Goal: Use online tool/utility: Utilize a website feature to perform a specific function

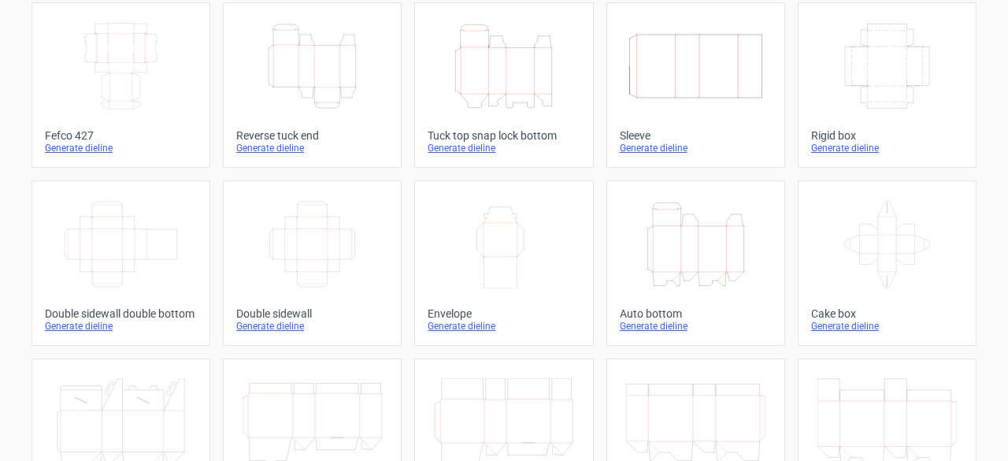
scroll to position [91, 0]
click at [118, 257] on icon "Width Depth Height" at bounding box center [120, 245] width 139 height 88
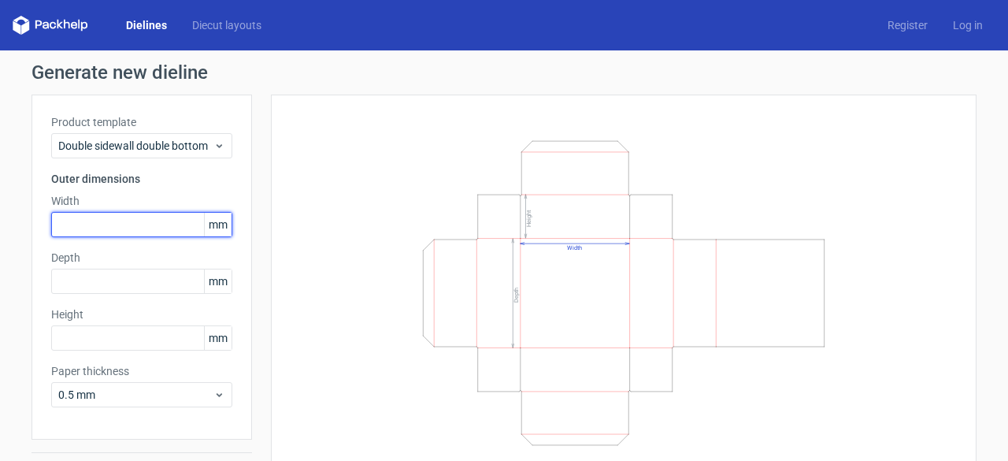
click at [132, 220] on input "text" at bounding box center [141, 224] width 181 height 25
type input "3"
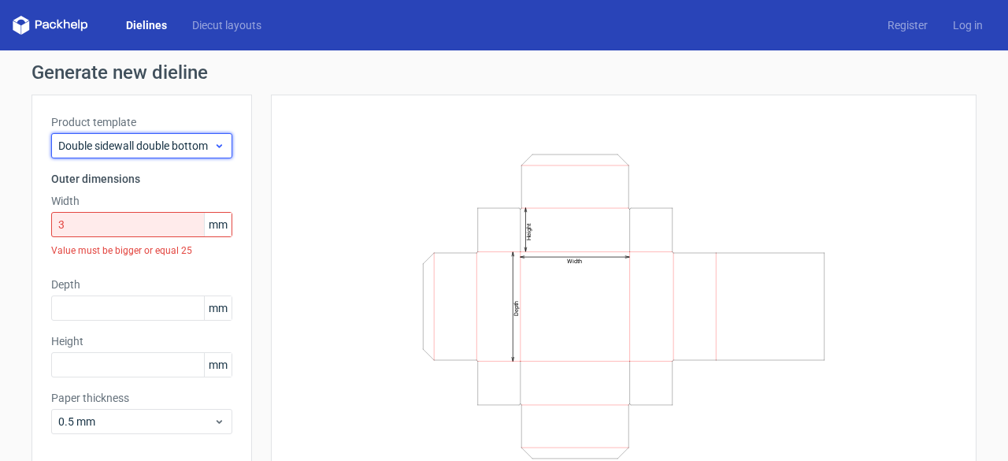
click at [213, 146] on icon at bounding box center [219, 145] width 12 height 13
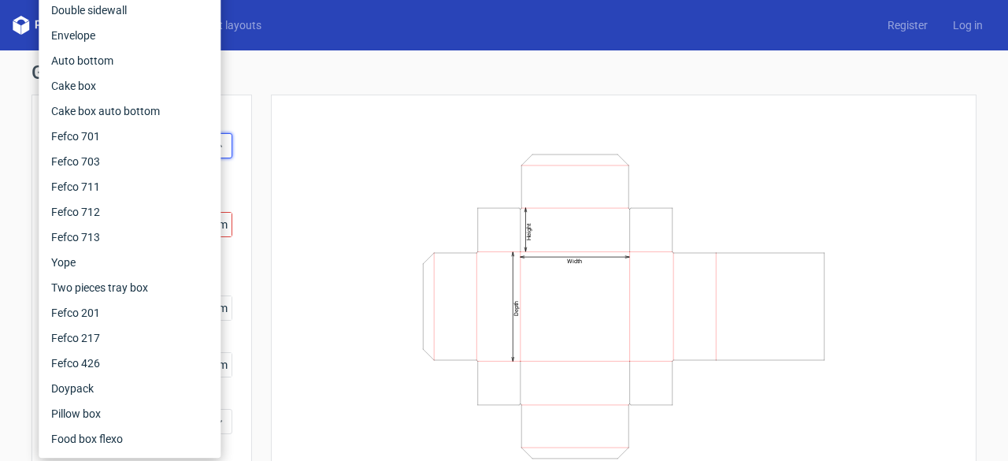
click at [255, 110] on div "Width Depth Height" at bounding box center [614, 305] width 724 height 423
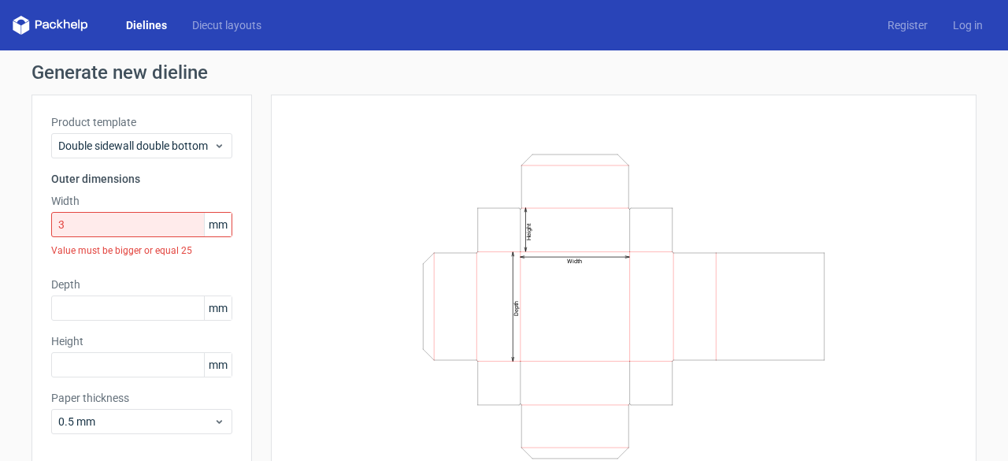
click at [210, 222] on span "mm" at bounding box center [218, 225] width 28 height 24
click at [255, 221] on div "Width Depth Height" at bounding box center [614, 305] width 724 height 423
click at [165, 213] on input "3" at bounding box center [141, 224] width 181 height 25
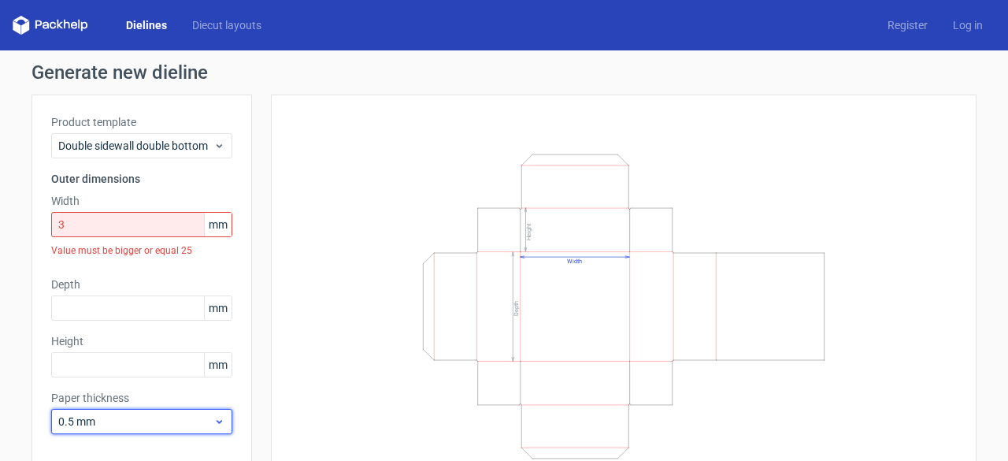
click at [213, 427] on div "0.5 mm" at bounding box center [141, 421] width 181 height 25
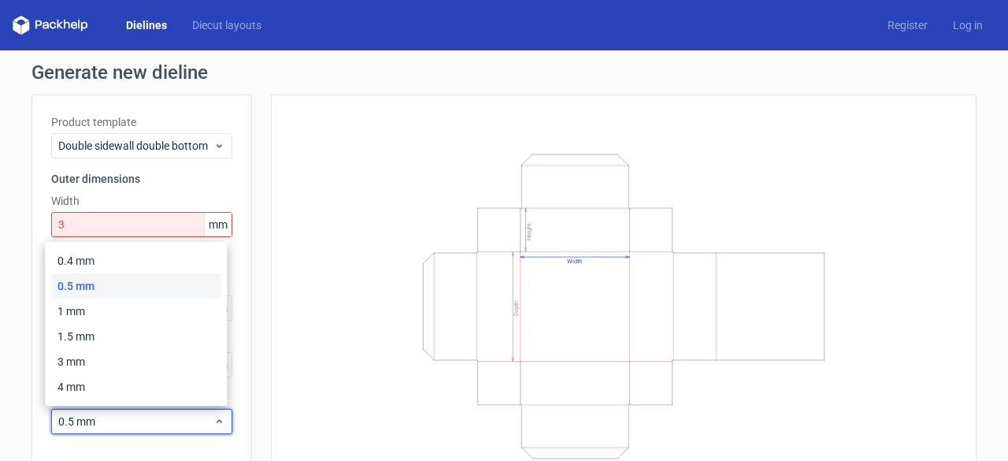
click at [277, 187] on div "Width Depth Height" at bounding box center [623, 305] width 705 height 423
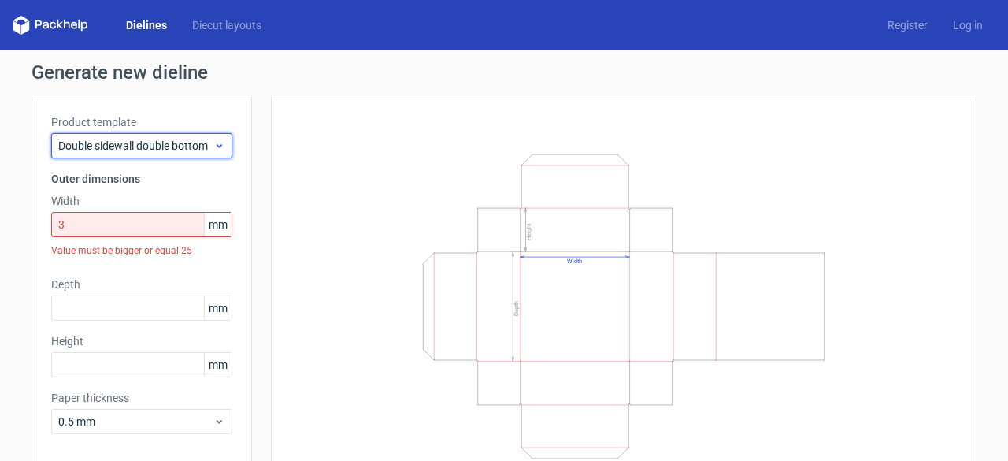
click at [217, 150] on icon at bounding box center [219, 145] width 12 height 13
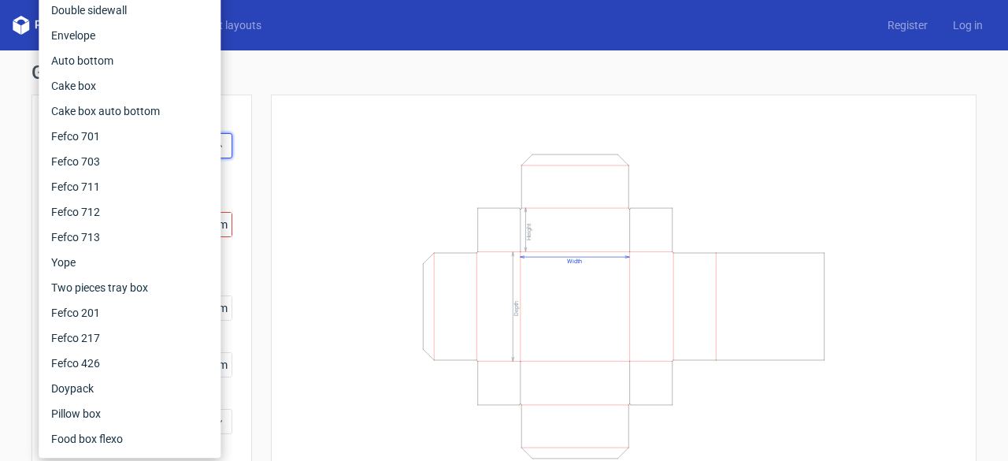
click at [290, 131] on div "Width Depth Height" at bounding box center [623, 305] width 666 height 383
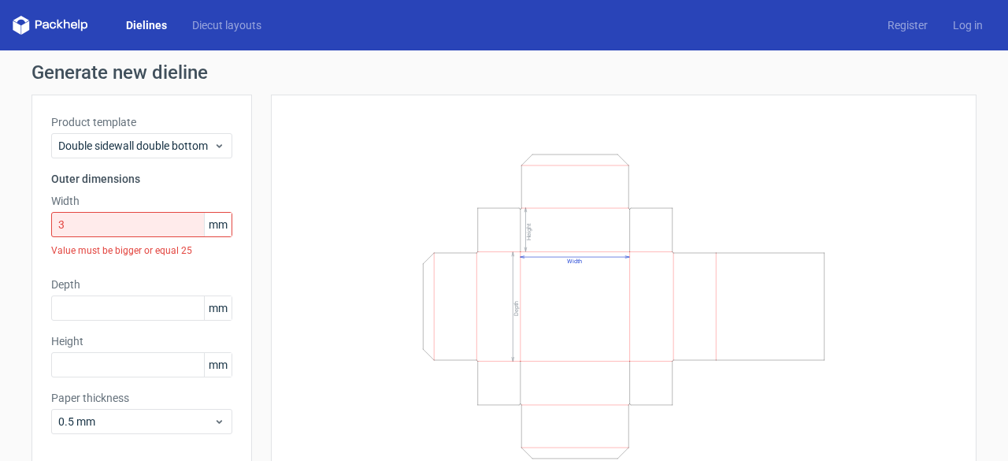
scroll to position [68, 0]
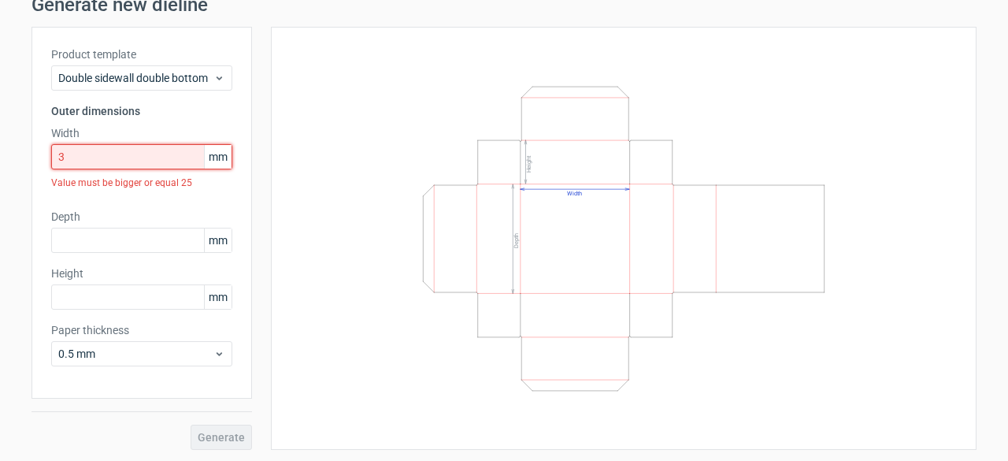
click at [121, 161] on input "3" at bounding box center [141, 156] width 181 height 25
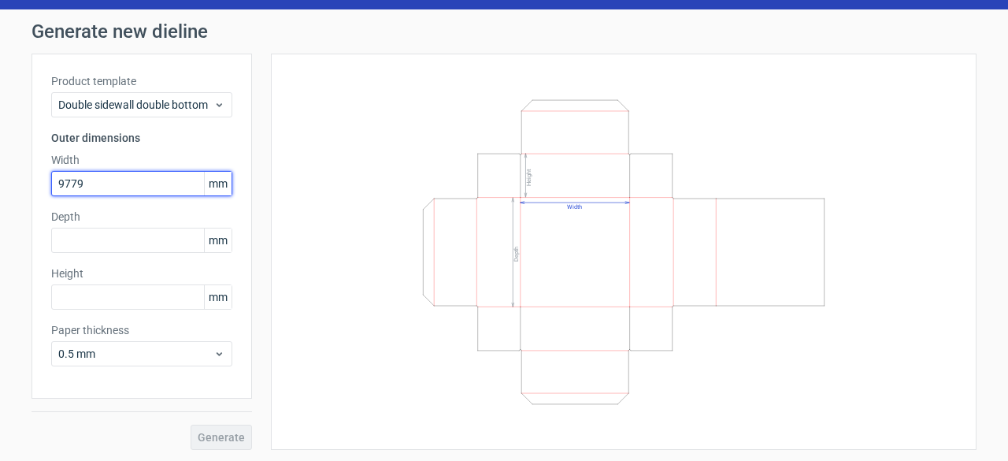
click at [65, 185] on input "9779" at bounding box center [141, 183] width 181 height 25
type input "97"
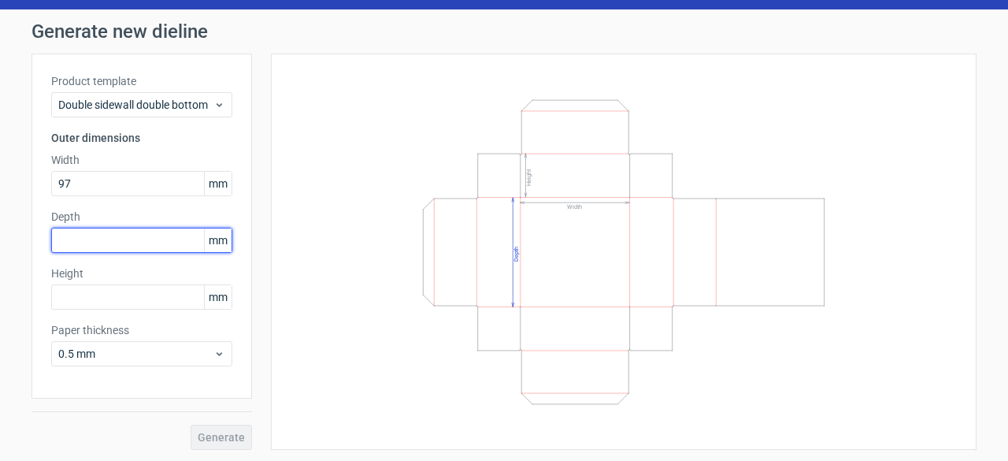
click at [99, 235] on input "text" at bounding box center [141, 240] width 181 height 25
click at [120, 242] on input "text" at bounding box center [141, 240] width 181 height 25
click at [572, 231] on icon "Width Depth Height" at bounding box center [623, 251] width 472 height 315
click at [493, 247] on icon "Width Depth Height" at bounding box center [623, 251] width 472 height 315
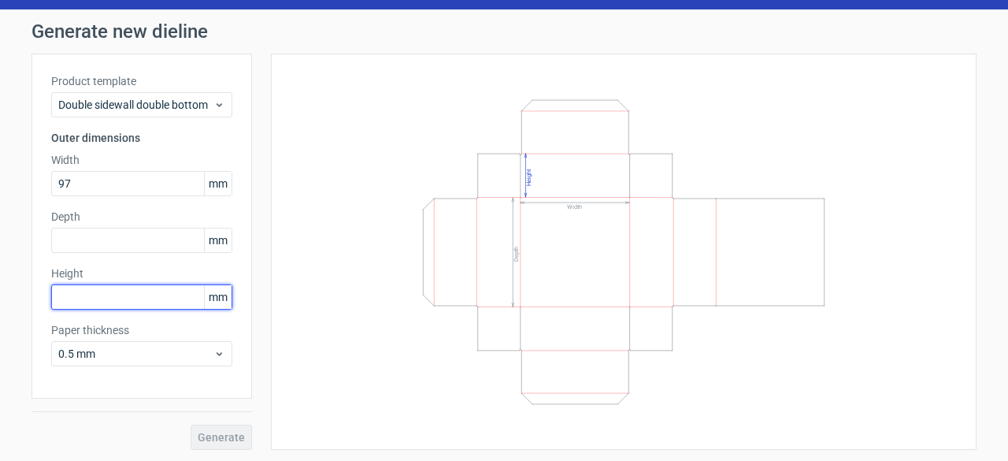
click at [94, 286] on input "text" at bounding box center [141, 296] width 181 height 25
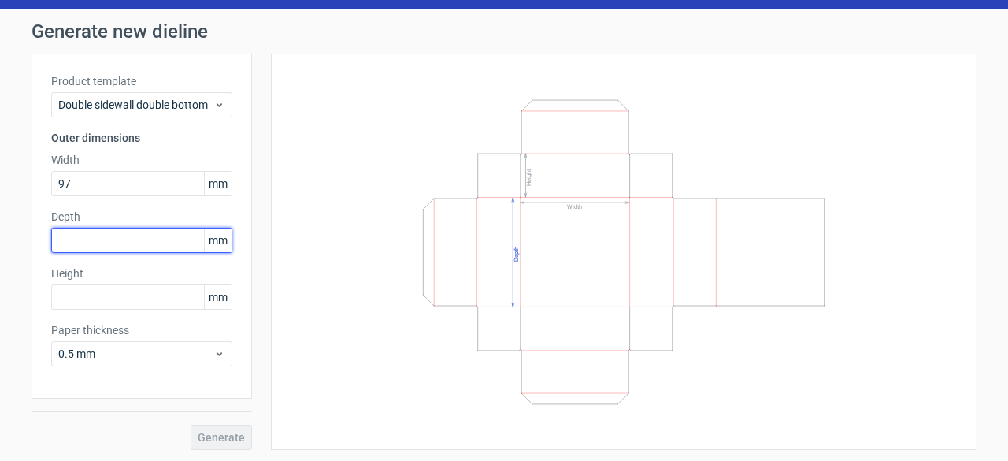
click at [117, 239] on input "text" at bounding box center [141, 240] width 181 height 25
type input "139"
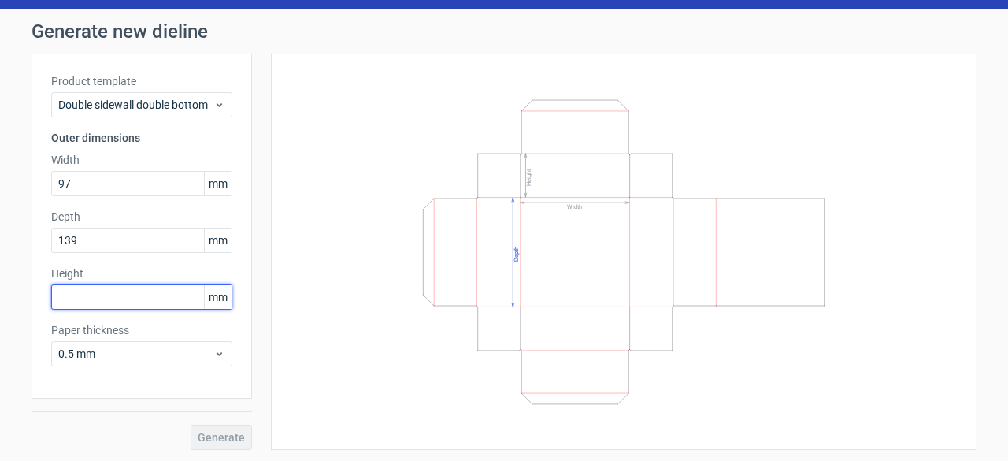
click at [123, 296] on input "text" at bounding box center [141, 296] width 181 height 25
type input "127"
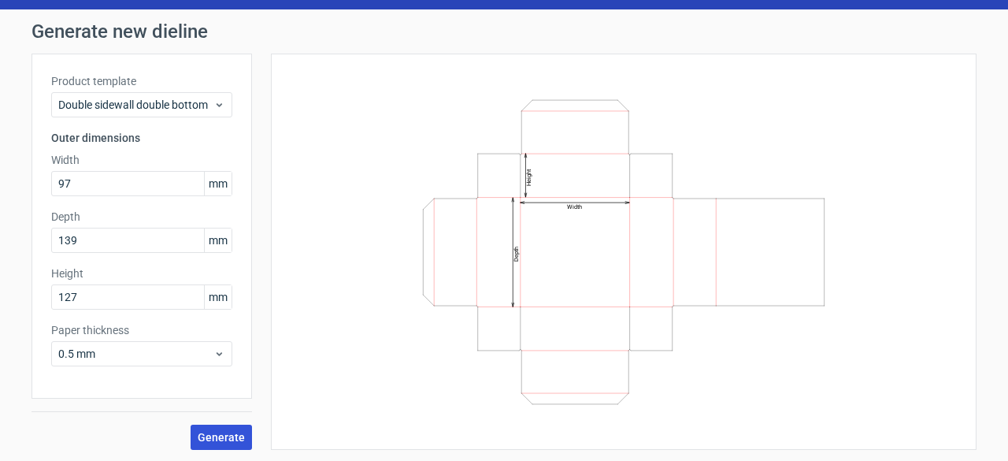
click at [224, 436] on span "Generate" at bounding box center [221, 436] width 47 height 11
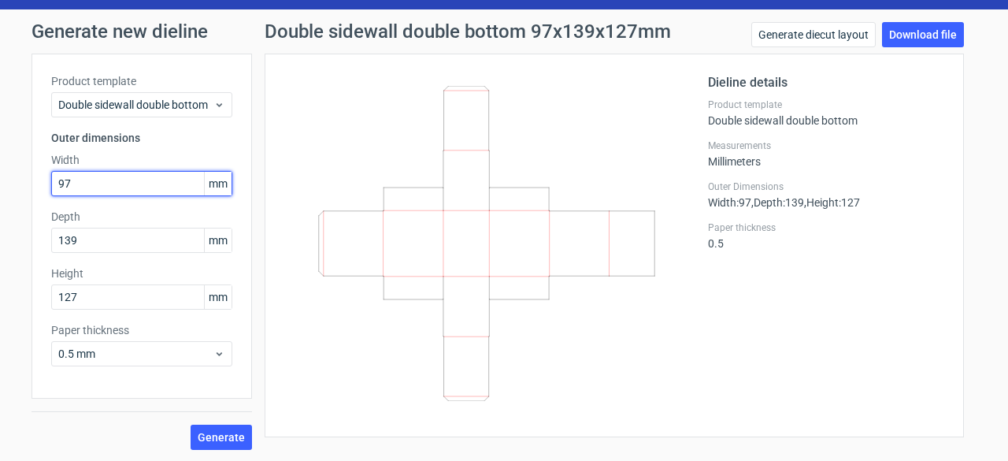
click at [91, 172] on input "97" at bounding box center [141, 183] width 181 height 25
type input "98"
click at [207, 432] on span "Generate" at bounding box center [221, 436] width 47 height 11
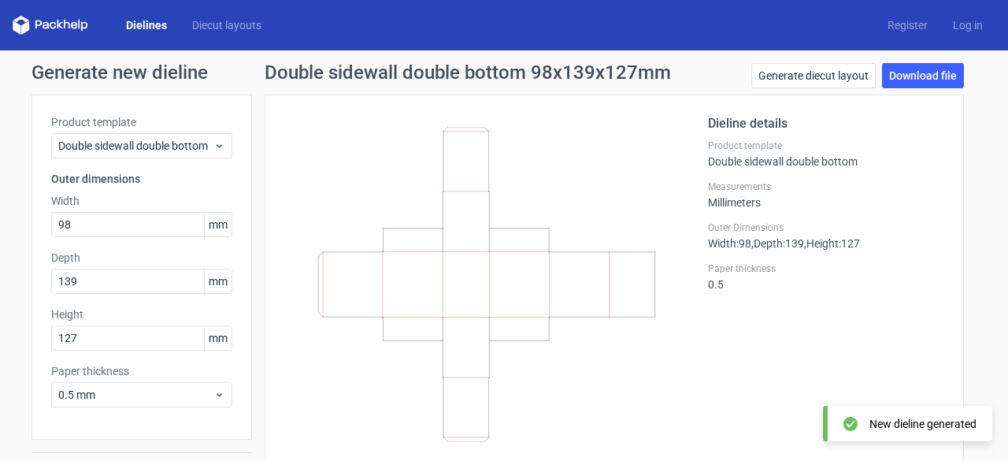
scroll to position [41, 0]
